Goal: Transaction & Acquisition: Purchase product/service

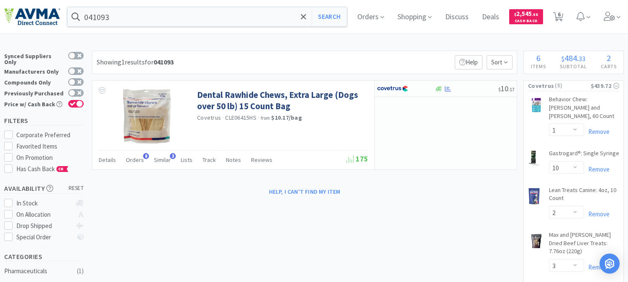
select select "1"
select select "10"
select select "2"
select select "3"
select select "1"
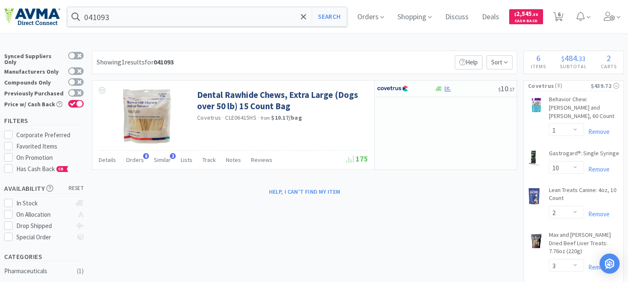
select select "1"
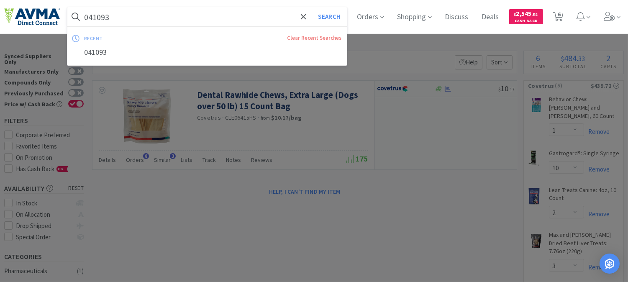
click at [152, 22] on input "041093" at bounding box center [206, 16] width 279 height 19
paste input "15860"
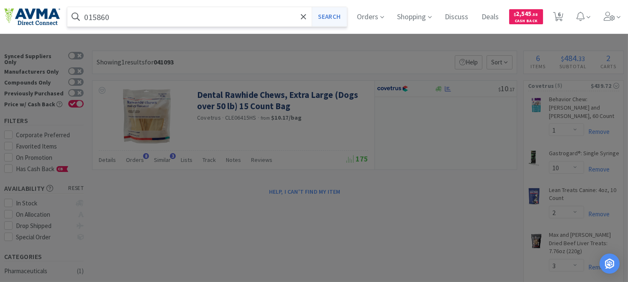
type input "015860"
click at [338, 13] on button "Search" at bounding box center [328, 16] width 35 height 19
